Goal: Task Accomplishment & Management: Complete application form

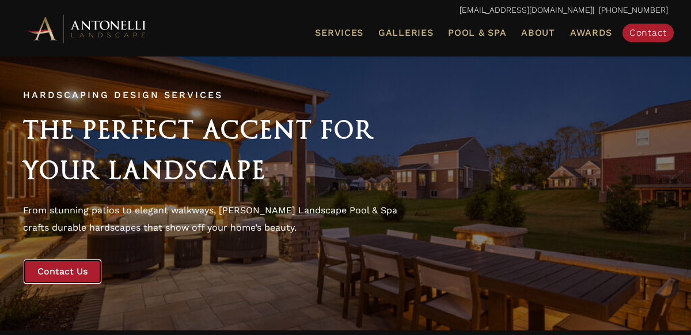
click at [65, 267] on span "Contact Us" at bounding box center [62, 271] width 50 height 11
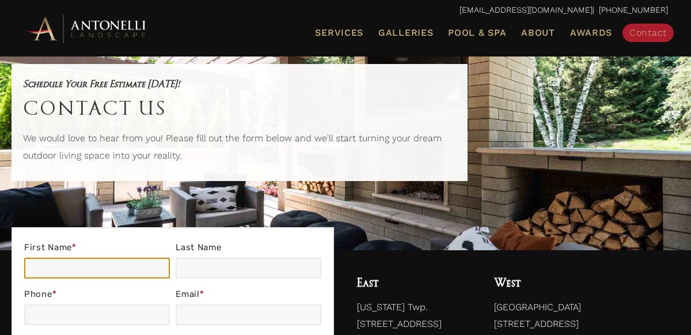
click at [65, 267] on input "First Name *" at bounding box center [97, 268] width 146 height 21
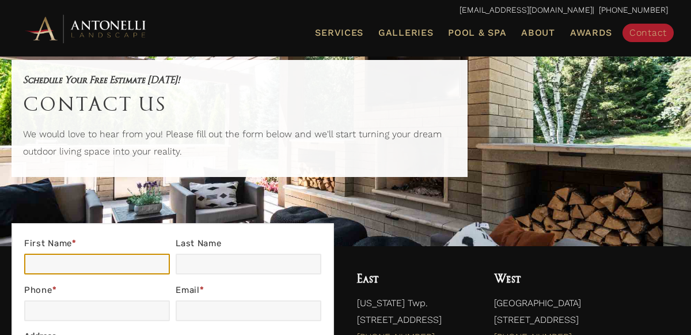
type input "[PERSON_NAME]"
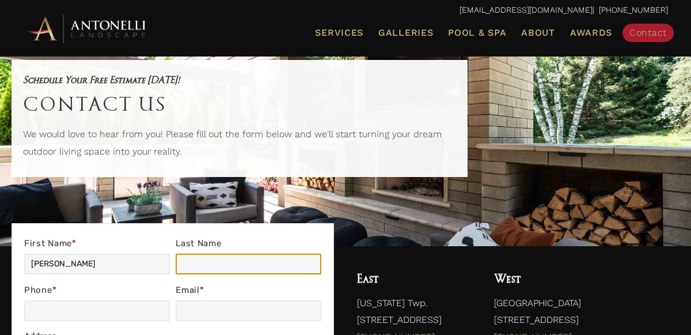
type input "[PERSON_NAME]"
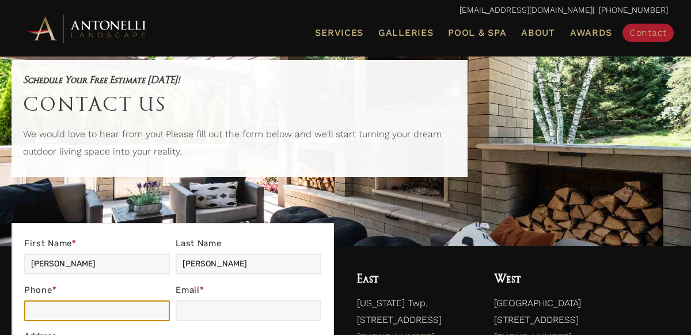
type input "2489252513"
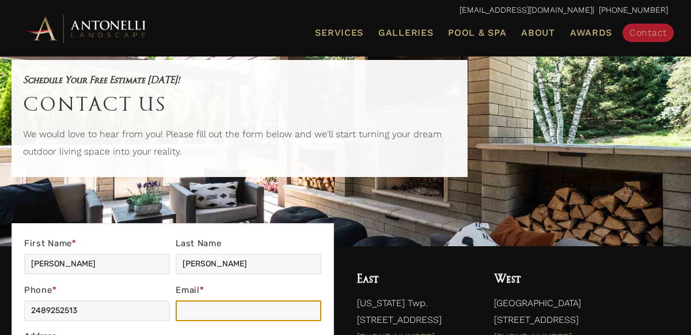
type input "[PERSON_NAME][EMAIL_ADDRESS][PERSON_NAME][DOMAIN_NAME]"
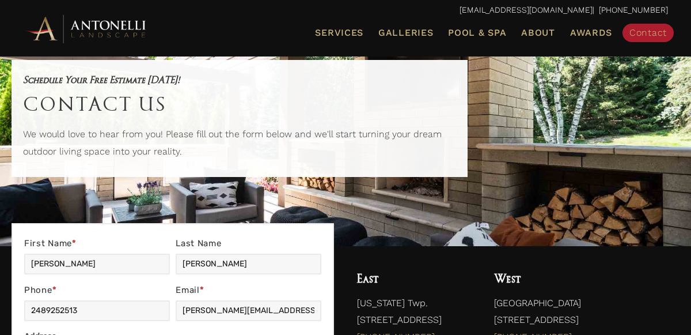
type input "[STREET_ADDRESS][PERSON_NAME]"
type input "[GEOGRAPHIC_DATA]"
type input "MI"
type input "48309"
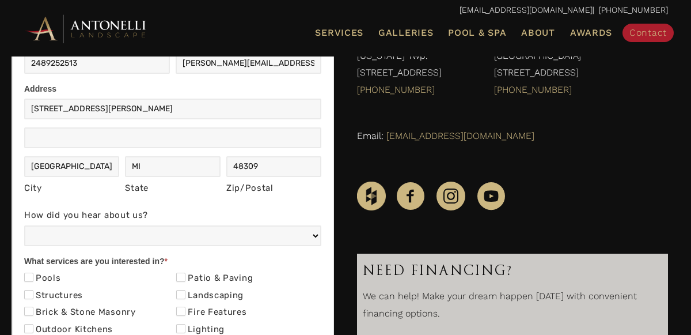
scroll to position [292, 0]
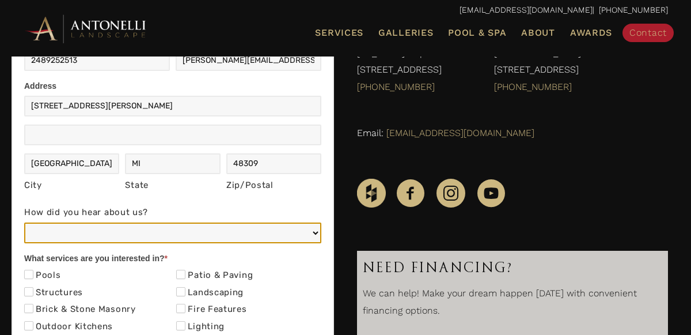
click at [115, 225] on select "Web/Google Search Social Media (e.g. Facebook, Instagram, LinkedIn) Referral (F…" at bounding box center [172, 232] width 297 height 21
select select "Other"
click at [24, 222] on select "Web/Google Search Social Media (e.g. Facebook, Instagram, LinkedIn) Referral (F…" at bounding box center [172, 232] width 297 height 21
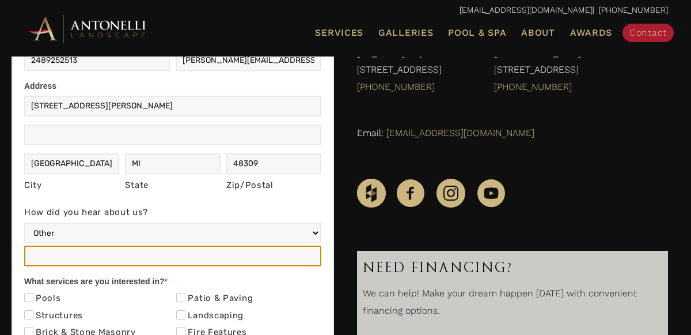
click at [106, 255] on input "How did you hear about us?" at bounding box center [172, 255] width 297 height 21
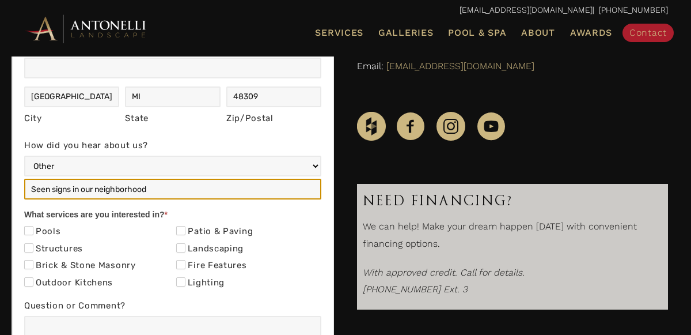
scroll to position [364, 0]
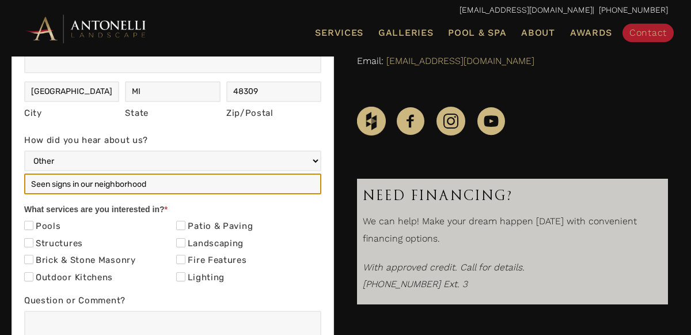
type input "Seen signs in our neighborhood"
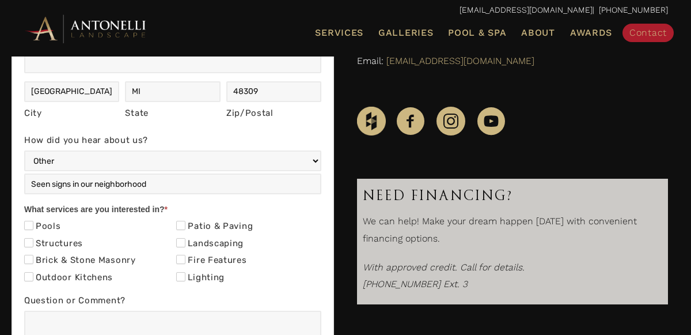
click at [194, 225] on label "Patio & Paving" at bounding box center [214, 227] width 77 height 12
click at [186, 225] on input "Patio & Paving" at bounding box center [180, 225] width 9 height 9
checkbox input "true"
click at [191, 241] on label "Landscaping" at bounding box center [209, 244] width 67 height 12
click at [186, 241] on input "Landscaping" at bounding box center [180, 242] width 9 height 9
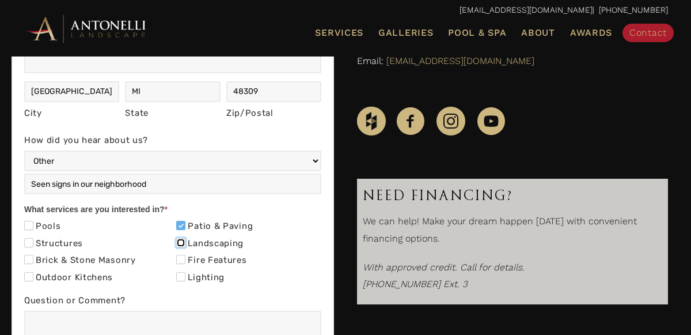
checkbox input "true"
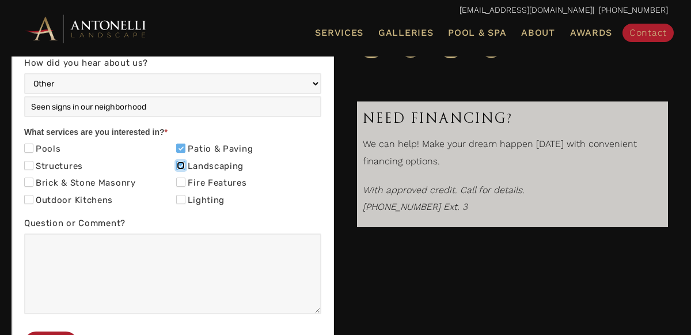
scroll to position [441, 0]
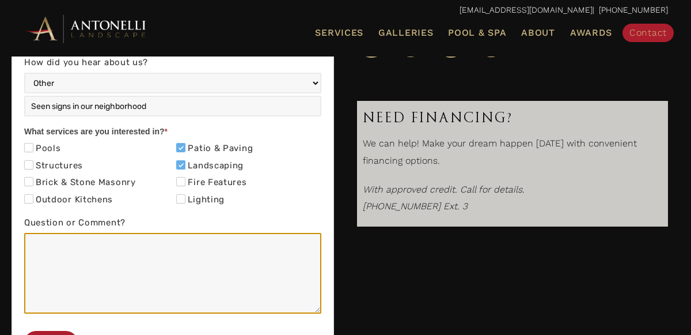
click at [191, 241] on textarea "Question or Comment?" at bounding box center [172, 273] width 297 height 81
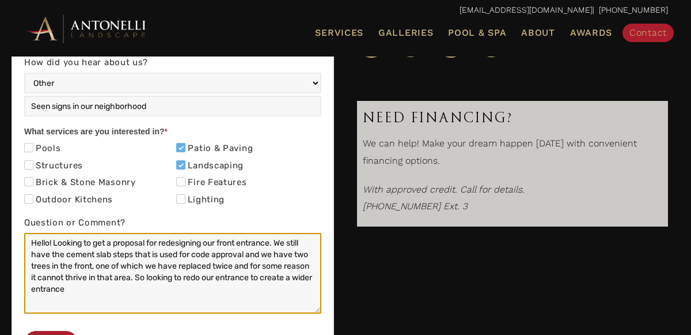
click at [237, 277] on textarea "Hello! Looking to get a proposal for redesigning our front entrance. We still h…" at bounding box center [172, 273] width 297 height 81
click at [196, 282] on textarea "Hello! Looking to get a proposal for redesigning our front entrance. We still h…" at bounding box center [172, 273] width 297 height 81
click at [196, 285] on textarea "Hello! Looking to get a proposal for redesigning our front entrance. We still h…" at bounding box center [172, 273] width 297 height 81
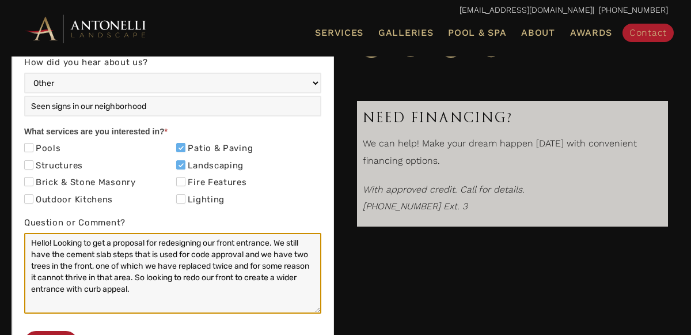
click at [160, 260] on textarea "Hello! Looking to get a proposal for redesigning our front entrance. We still h…" at bounding box center [172, 273] width 297 height 81
click at [161, 254] on textarea "Hello! Looking to get a proposal for redesigning our front entrance. We still h…" at bounding box center [172, 273] width 297 height 81
click at [167, 279] on textarea "Hello! Looking to get a proposal for redesigning our front entrance. We still h…" at bounding box center [172, 273] width 297 height 81
click at [141, 292] on textarea "Hello! Looking to get a proposal for redesigning our front entrance. We still h…" at bounding box center [172, 273] width 297 height 81
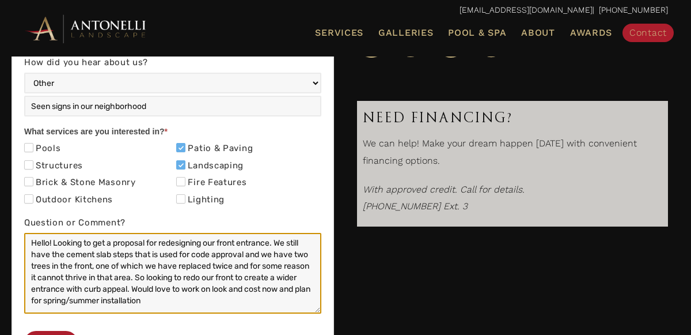
click at [63, 304] on textarea "Hello! Looking to get a proposal for redesigning our front entrance. We still h…" at bounding box center [172, 273] width 297 height 81
click at [201, 301] on textarea "Hello! Looking to get a proposal for redesigning our front entrance. We still h…" at bounding box center [172, 273] width 297 height 81
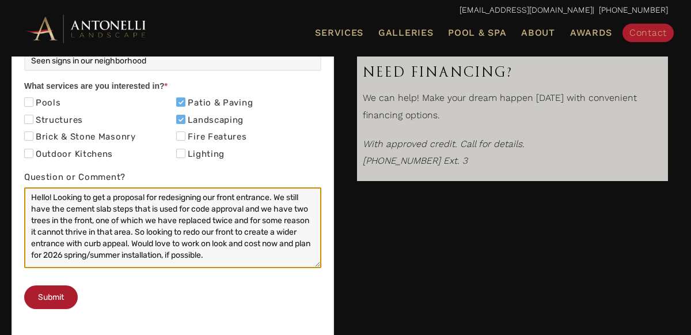
scroll to position [487, 0]
click at [195, 207] on textarea "Hello! Looking to get a proposal for redesigning our front entrance. We still h…" at bounding box center [172, 227] width 297 height 81
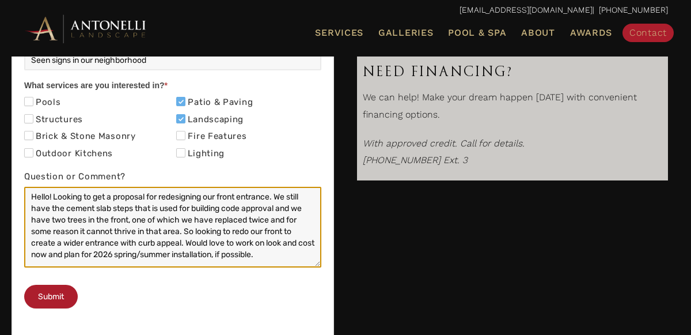
click at [180, 245] on textarea "Hello! Looking to get a proposal for redesigning our front entrance. We still h…" at bounding box center [172, 227] width 297 height 81
click at [184, 245] on textarea "Hello! Looking to get a proposal for redesigning our front entrance. We still h…" at bounding box center [172, 227] width 297 height 81
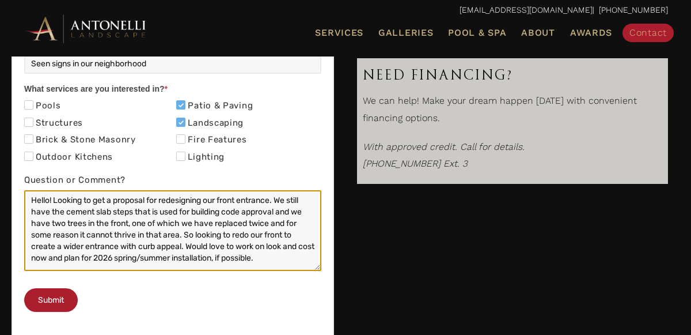
scroll to position [485, 0]
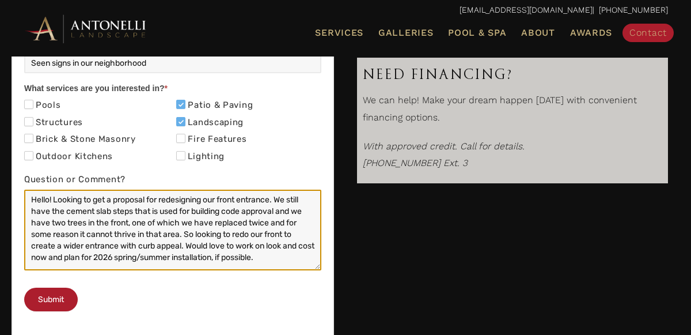
click at [290, 259] on textarea "Hello! Looking to get a proposal for redesigning our front entrance. We still h…" at bounding box center [172, 230] width 297 height 81
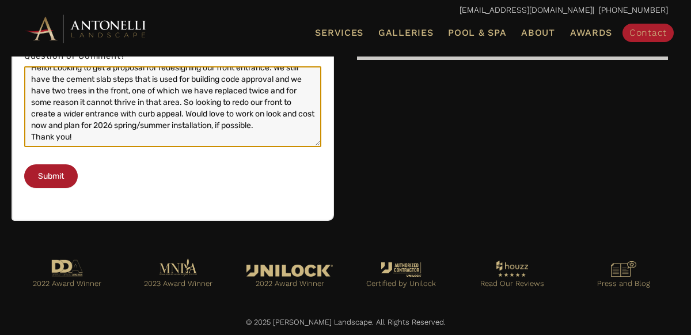
scroll to position [650, 0]
type textarea "Hello! Looking to get a proposal for redesigning our front entrance. We still h…"
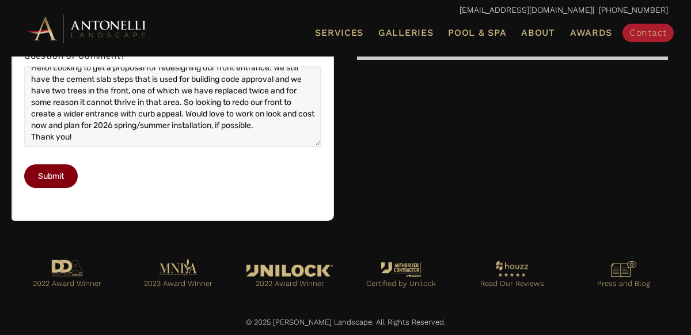
click at [65, 183] on button "Submit" at bounding box center [51, 176] width 54 height 24
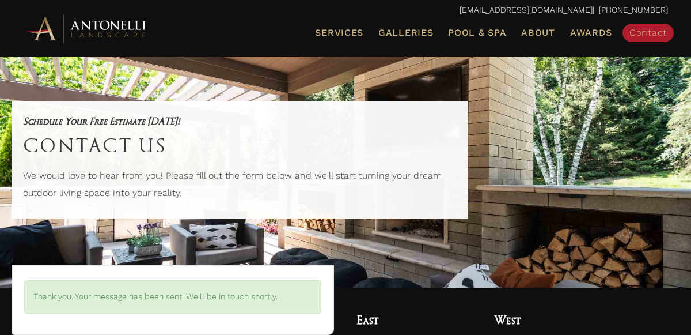
scroll to position [1, 0]
